Goal: Information Seeking & Learning: Learn about a topic

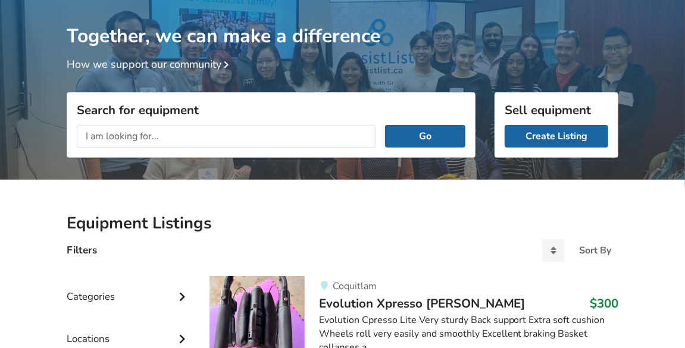
scroll to position [73, 0]
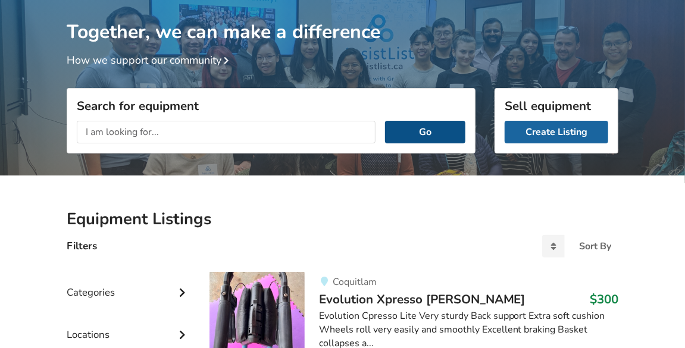
click at [437, 122] on button "Go" at bounding box center [425, 132] width 80 height 23
click at [439, 127] on button "Go" at bounding box center [425, 132] width 80 height 23
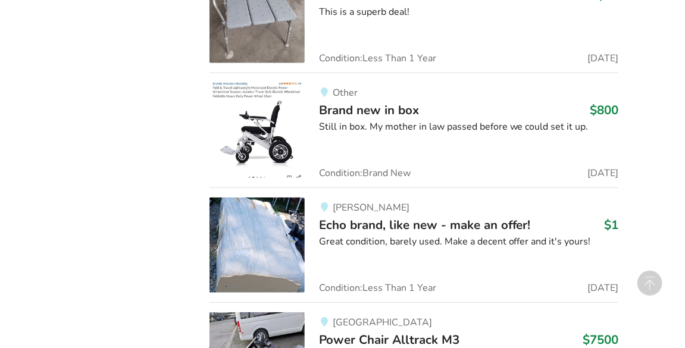
scroll to position [10669, 0]
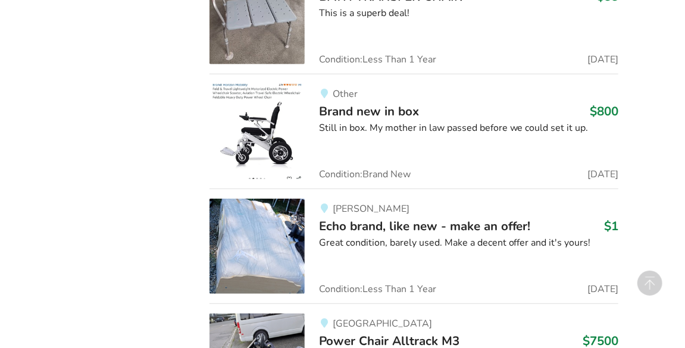
click at [361, 218] on span "Echo brand, like new - make an offer!" at bounding box center [425, 226] width 212 height 17
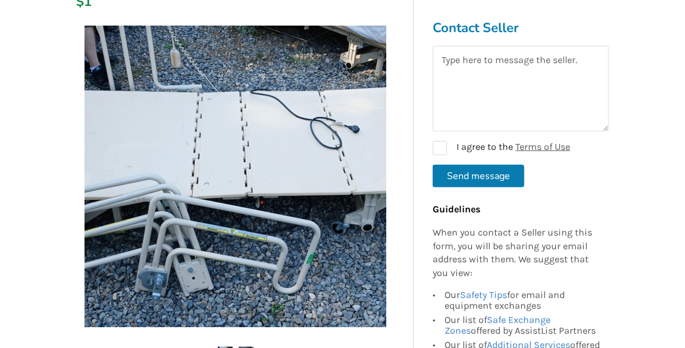
scroll to position [204, 0]
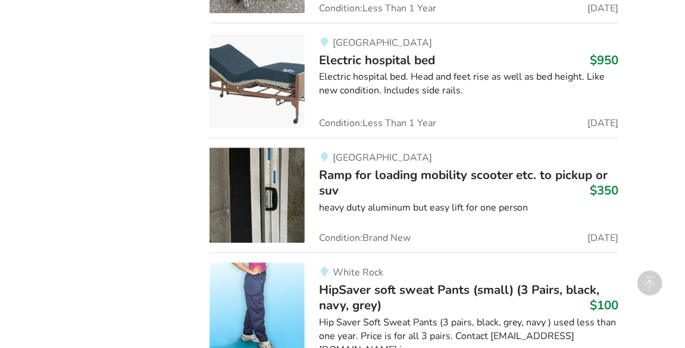
scroll to position [17599, 0]
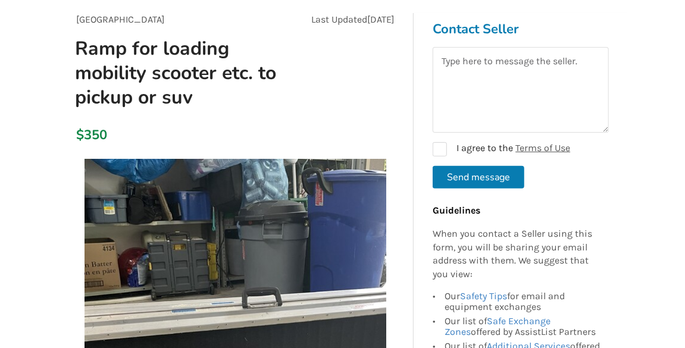
scroll to position [40, 0]
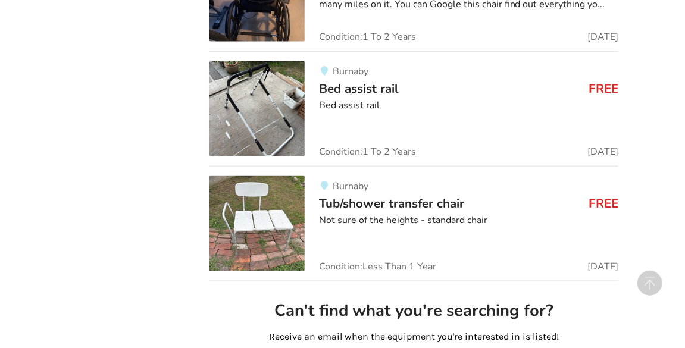
scroll to position [8908, 0]
